Goal: Book appointment/travel/reservation

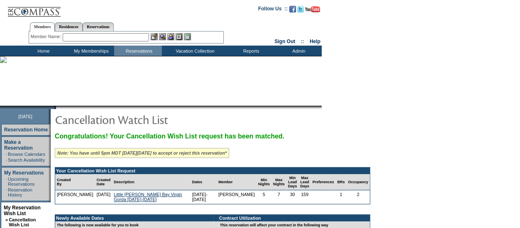
scroll to position [110, 0]
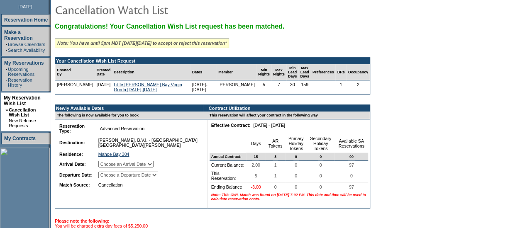
click at [154, 168] on select "Choose an Arrival Date Sunday, December 7, 2025 Monday, December 8, 2025 Tuesda…" at bounding box center [125, 164] width 55 height 7
select select "12/07/2025"
click at [108, 167] on select "Choose an Arrival Date Sunday, December 7, 2025 Monday, December 8, 2025 Tuesda…" at bounding box center [125, 164] width 55 height 7
click at [158, 179] on select "Choose a Departure Date Monday, December 8, 2025 Tuesday, December 9, 2025 Wedn…" at bounding box center [128, 175] width 60 height 7
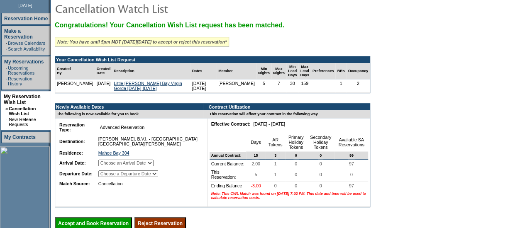
scroll to position [112, 0]
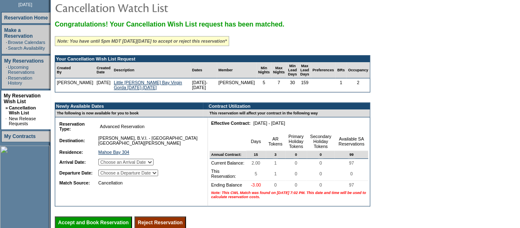
click at [158, 176] on select "Choose a Departure Date Monday, December 8, 2025 Tuesday, December 9, 2025 Wedn…" at bounding box center [128, 173] width 60 height 7
select select "12/12/2025"
click at [109, 176] on select "Choose a Departure Date Monday, December 8, 2025 Tuesday, December 9, 2025 Wedn…" at bounding box center [128, 173] width 60 height 7
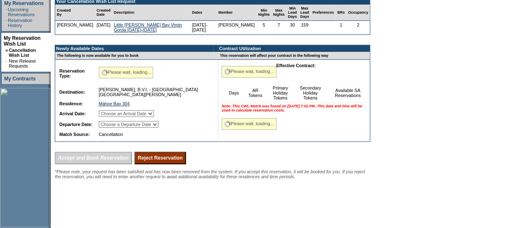
scroll to position [174, 0]
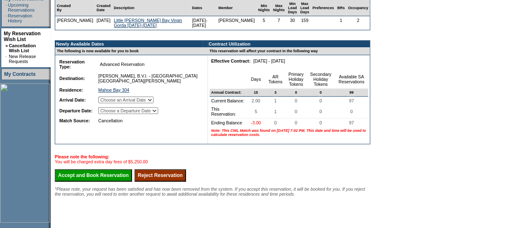
click at [176, 134] on td "Reservation Type: Advanced Reservation Reservation Subtype: Destination: Virgin…" at bounding box center [129, 99] width 148 height 89
click at [86, 182] on input "Accept and Book Reservation" at bounding box center [93, 175] width 77 height 12
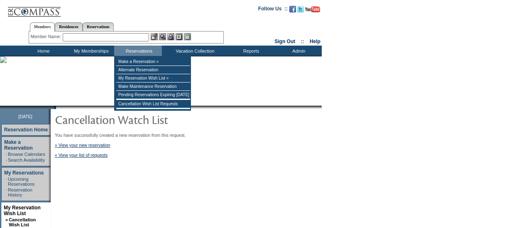
click at [121, 37] on input "text" at bounding box center [106, 37] width 86 height 8
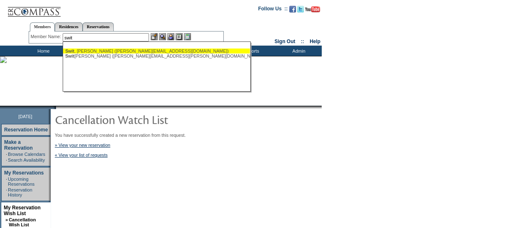
click at [112, 52] on div "[PERSON_NAME] ([PERSON_NAME][EMAIL_ADDRESS][DOMAIN_NAME])" at bounding box center [156, 51] width 183 height 5
type input "[PERSON_NAME] ([PERSON_NAME][EMAIL_ADDRESS][DOMAIN_NAME])"
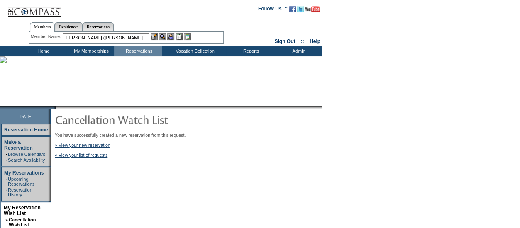
click at [174, 39] on img at bounding box center [170, 36] width 7 height 7
click at [166, 39] on img at bounding box center [162, 36] width 7 height 7
